Goal: Navigation & Orientation: Find specific page/section

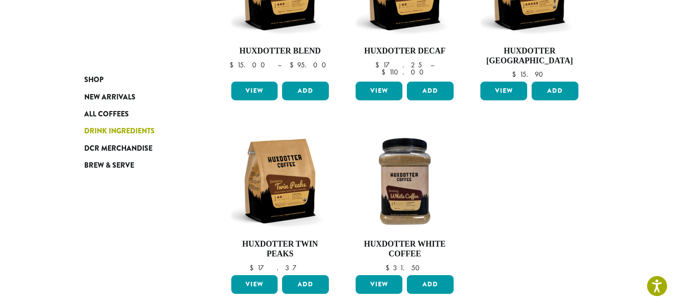
click at [116, 128] on span "Drink Ingredients" at bounding box center [119, 131] width 70 height 11
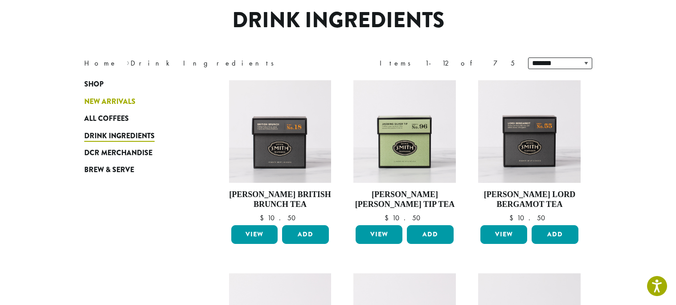
click at [118, 105] on span "New Arrivals" at bounding box center [109, 101] width 51 height 11
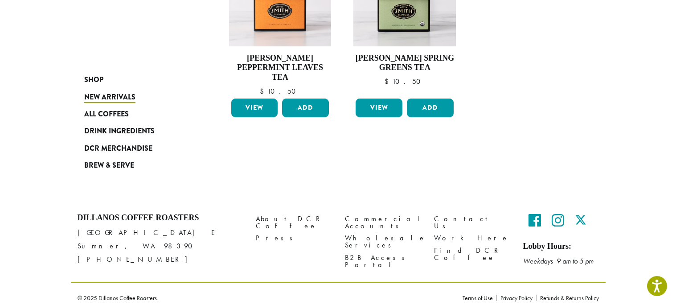
scroll to position [799, 0]
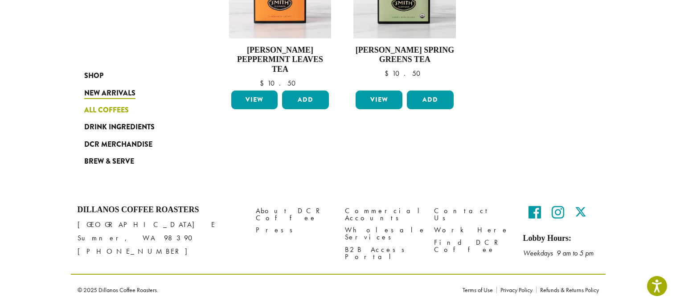
click at [104, 111] on span "All Coffees" at bounding box center [106, 110] width 45 height 11
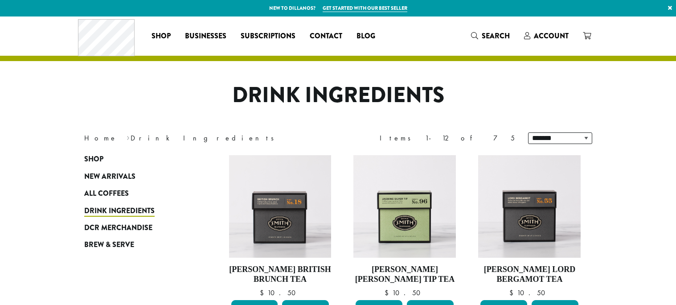
scroll to position [75, 0]
